Goal: Transaction & Acquisition: Purchase product/service

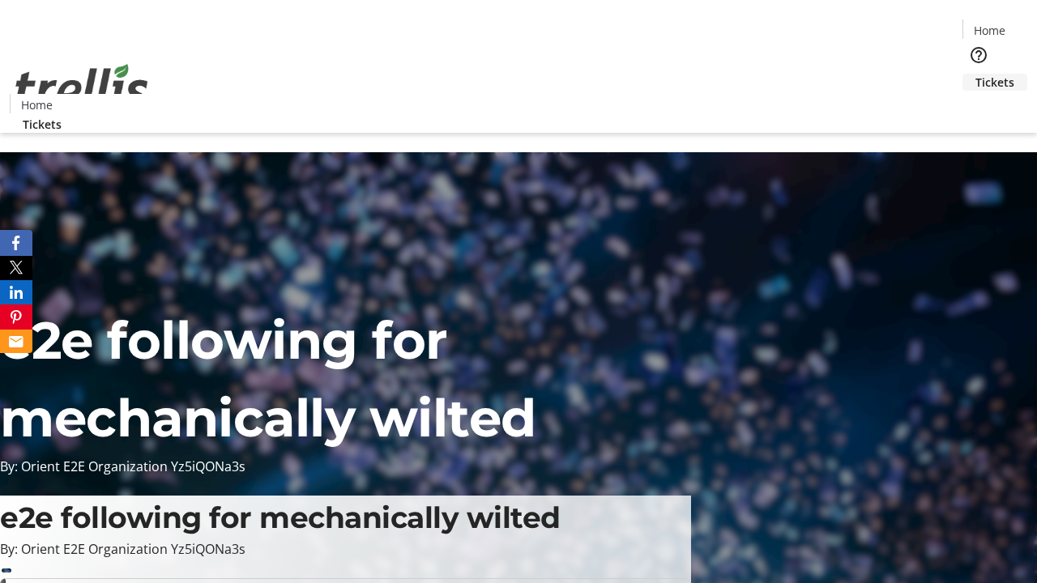
click at [976, 74] on span "Tickets" at bounding box center [995, 82] width 39 height 17
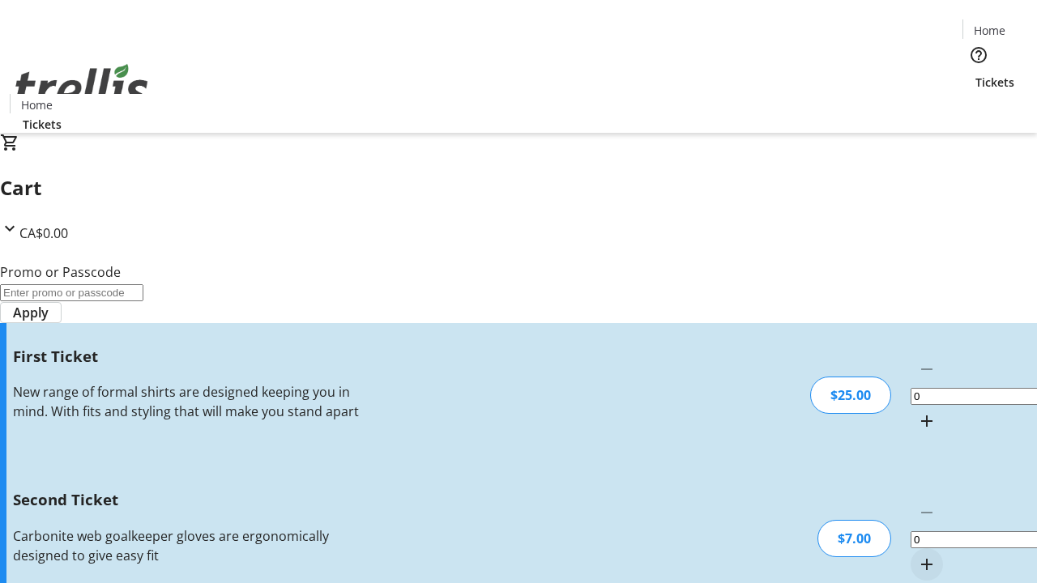
click at [917, 412] on mat-icon "Increment by one" at bounding box center [926, 421] width 19 height 19
type input "1"
click at [917, 555] on mat-icon "Increment by one" at bounding box center [926, 564] width 19 height 19
type input "2"
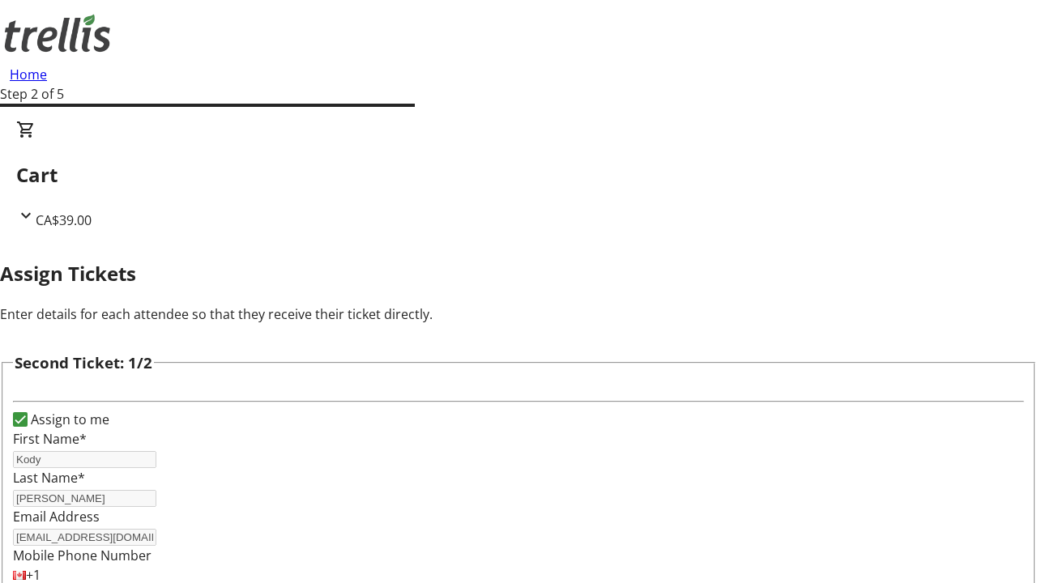
type input "Tess"
type input "[PERSON_NAME]"
type input "[EMAIL_ADDRESS][DOMAIN_NAME]"
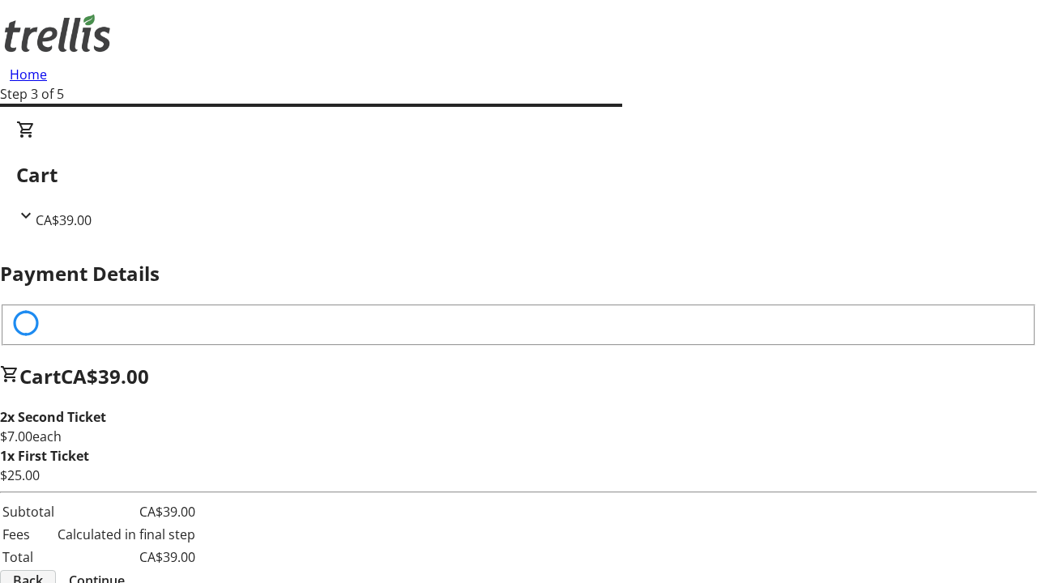
click at [43, 571] on span "Back" at bounding box center [28, 580] width 30 height 19
